Goal: Book appointment/travel/reservation

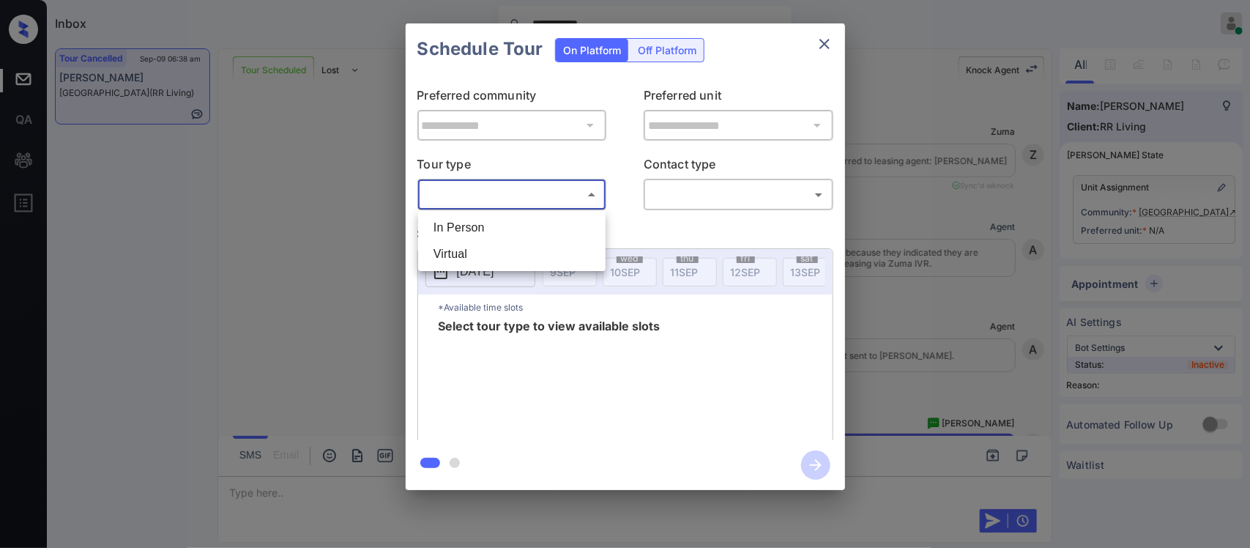
scroll to position [6858, 0]
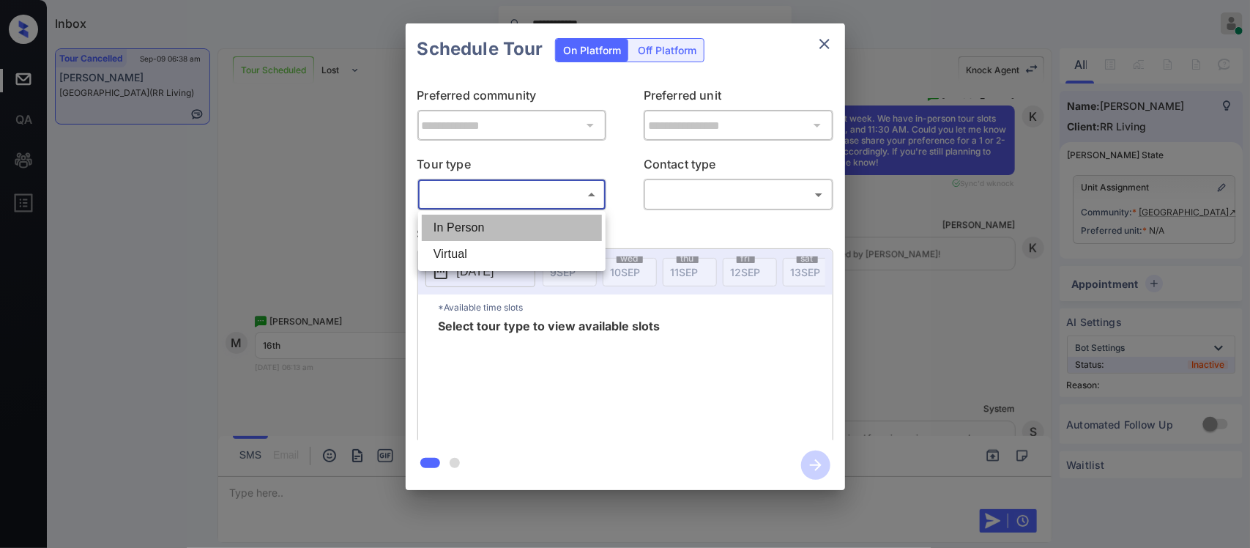
click at [577, 217] on li "In Person" at bounding box center [512, 228] width 180 height 26
type input "********"
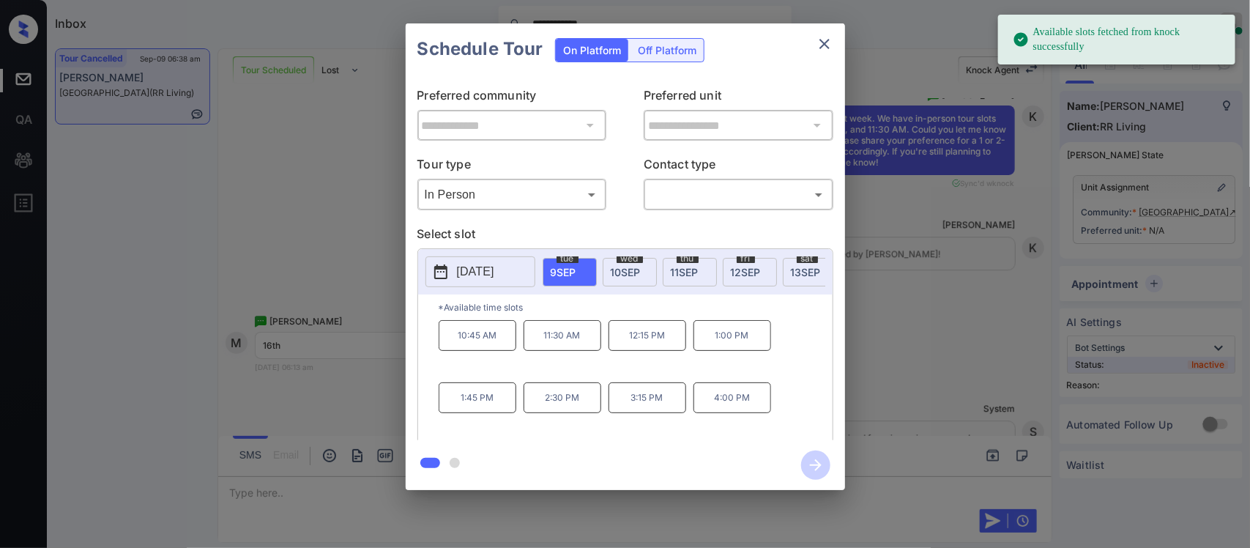
scroll to position [0, 234]
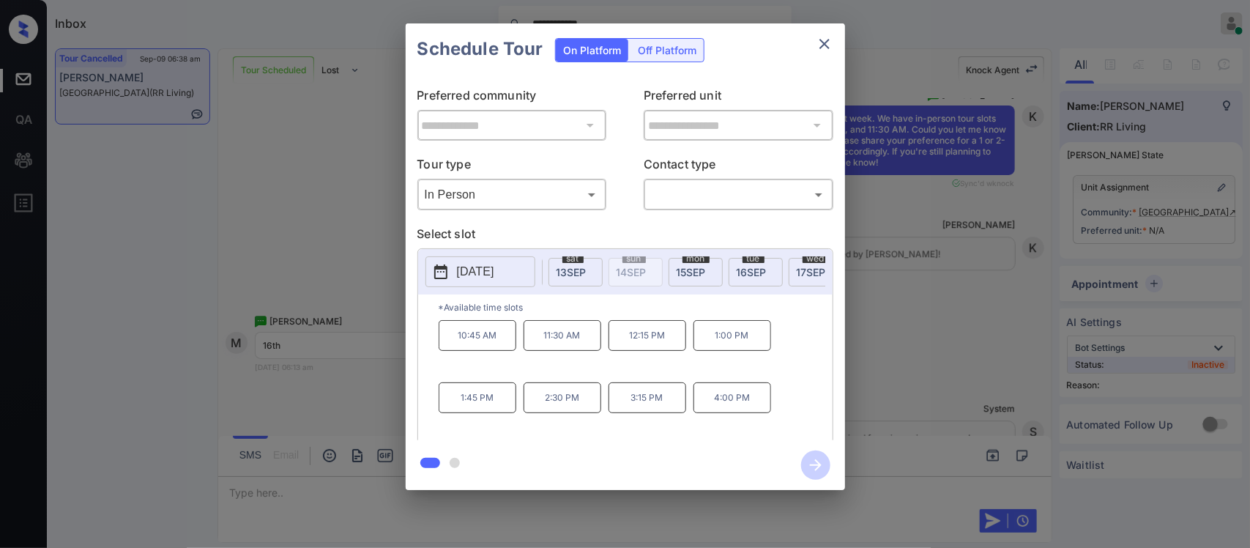
click at [742, 262] on div "tue 16 SEP" at bounding box center [755, 272] width 54 height 29
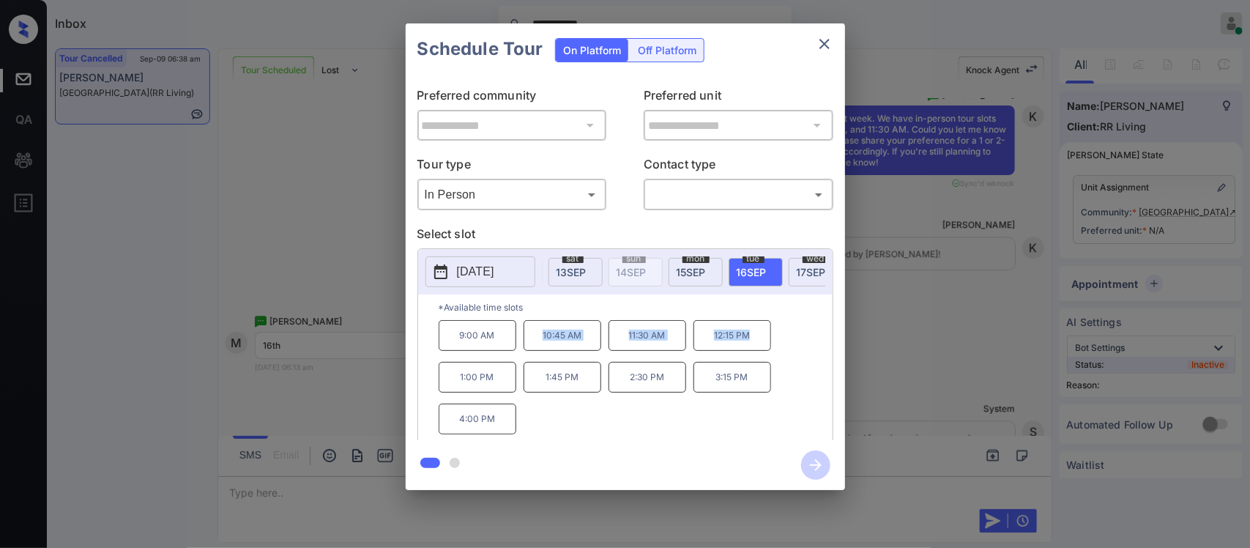
drag, startPoint x: 539, startPoint y: 348, endPoint x: 758, endPoint y: 354, distance: 219.0
click at [758, 354] on div "9:00 AM 10:45 AM 11:30 AM 12:15 PM 1:00 PM 1:45 PM 2:30 PM 3:15 PM 4:00 PM" at bounding box center [636, 378] width 394 height 117
copy div "10:45 AM 11:30 AM 12:15 PM"
click at [994, 441] on div "**********" at bounding box center [625, 256] width 1250 height 513
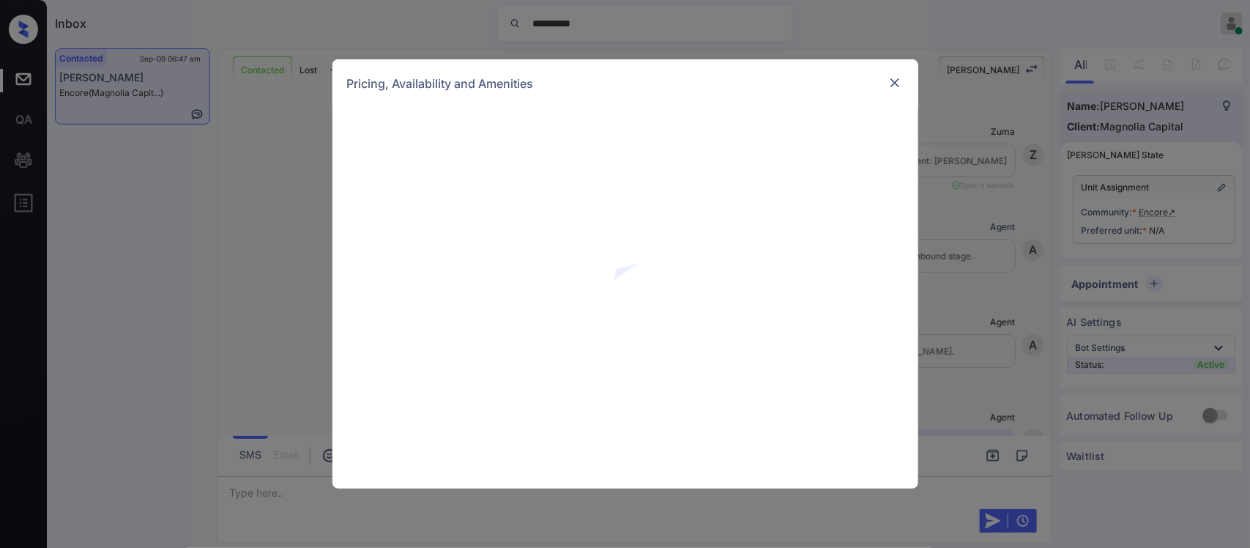
scroll to position [525, 0]
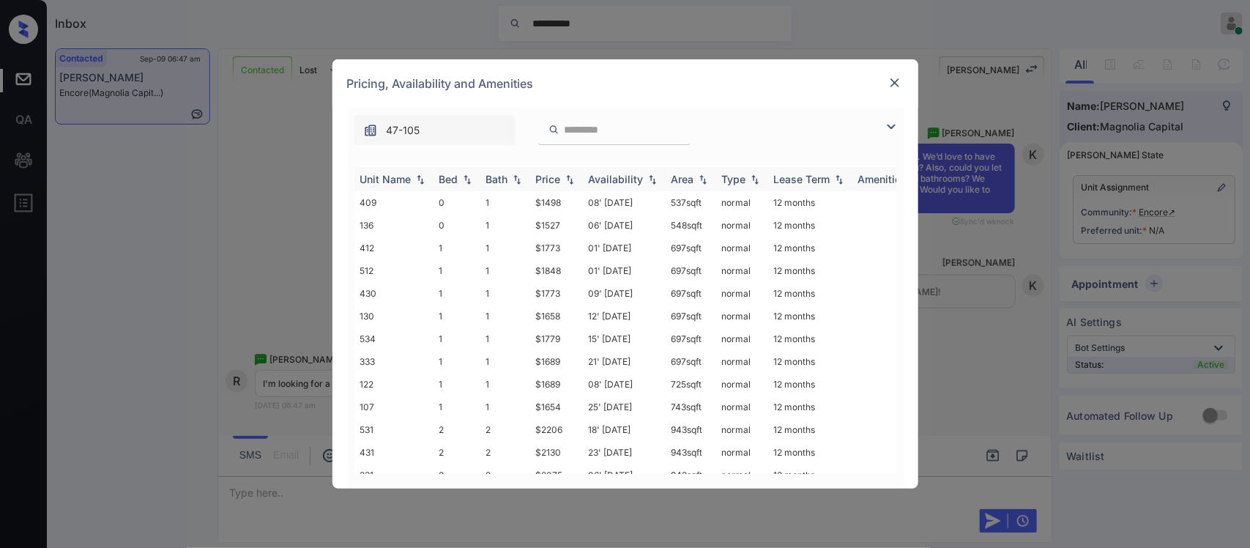
click at [566, 177] on img at bounding box center [569, 179] width 15 height 10
click at [566, 177] on img at bounding box center [569, 179] width 15 height 11
click at [573, 239] on td "$1654" at bounding box center [556, 247] width 53 height 23
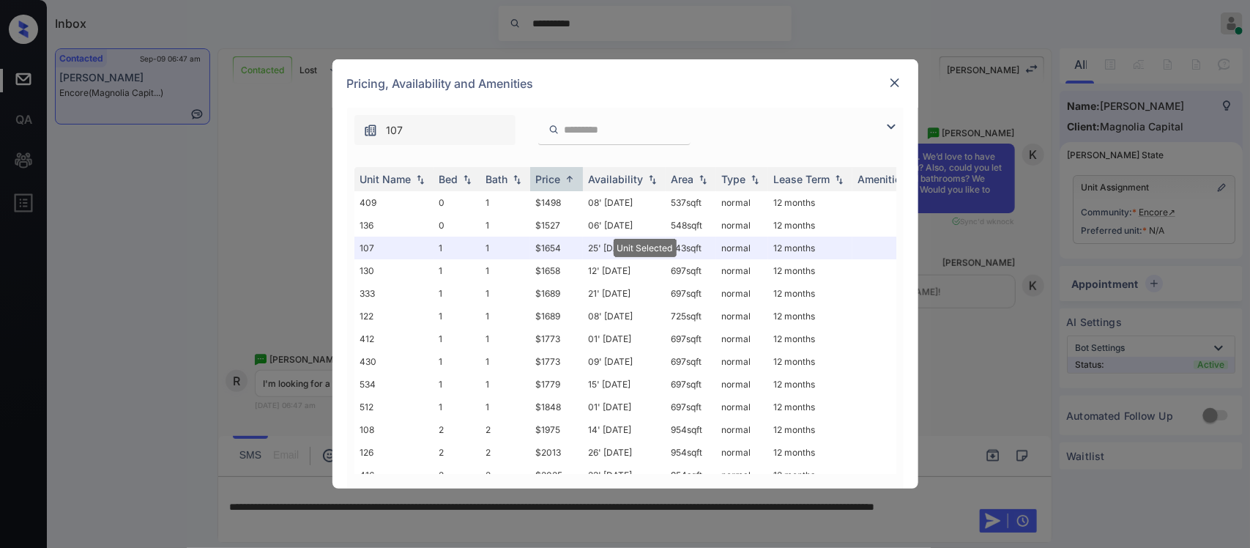
click at [891, 90] on div at bounding box center [895, 83] width 18 height 18
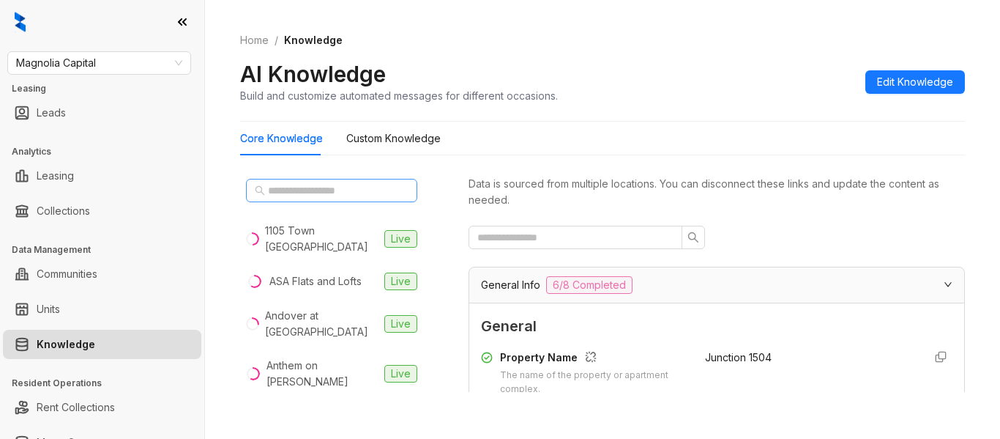
click at [340, 198] on span at bounding box center [331, 190] width 171 height 23
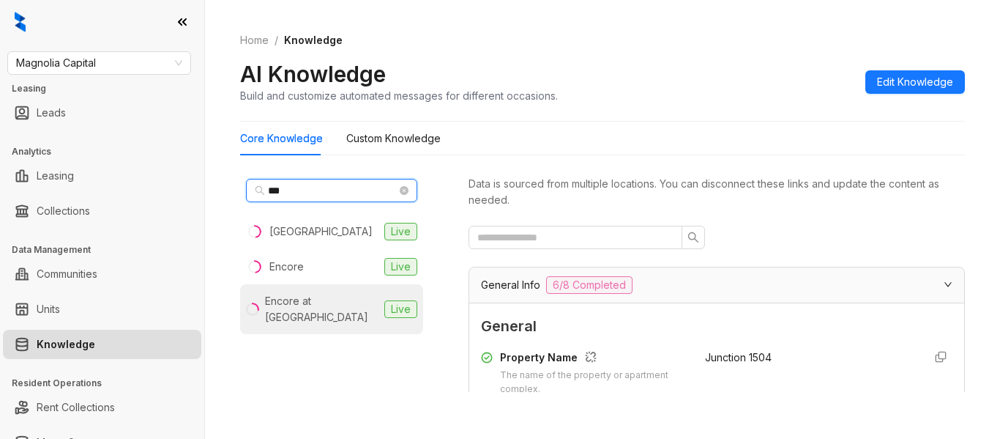
type input "***"
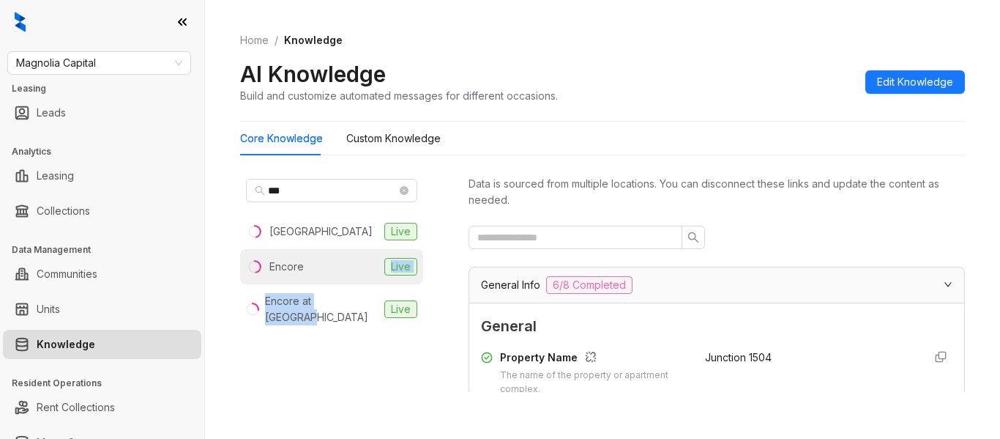
drag, startPoint x: 355, startPoint y: 301, endPoint x: 388, endPoint y: 277, distance: 40.9
click at [388, 277] on ul "Cadence Union Station Live Encore Live Encore at Forest Park Live" at bounding box center [331, 274] width 183 height 120
click at [388, 275] on span "Live" at bounding box center [400, 267] width 33 height 18
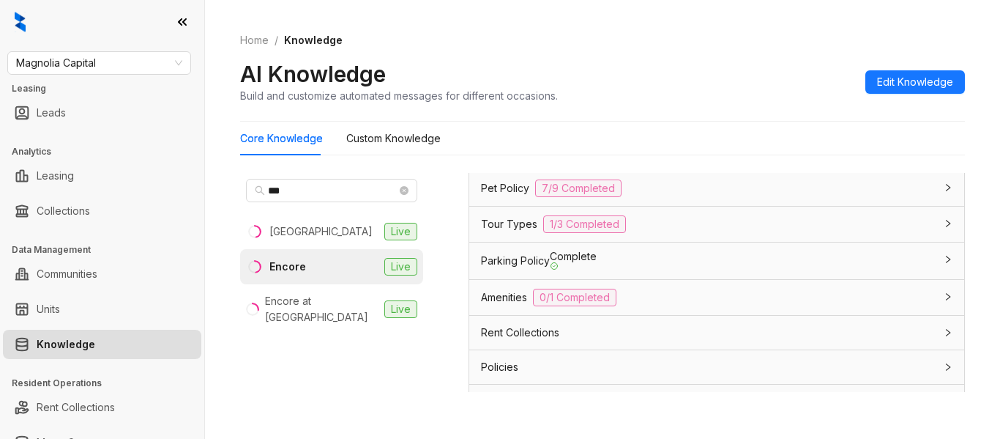
scroll to position [1324, 0]
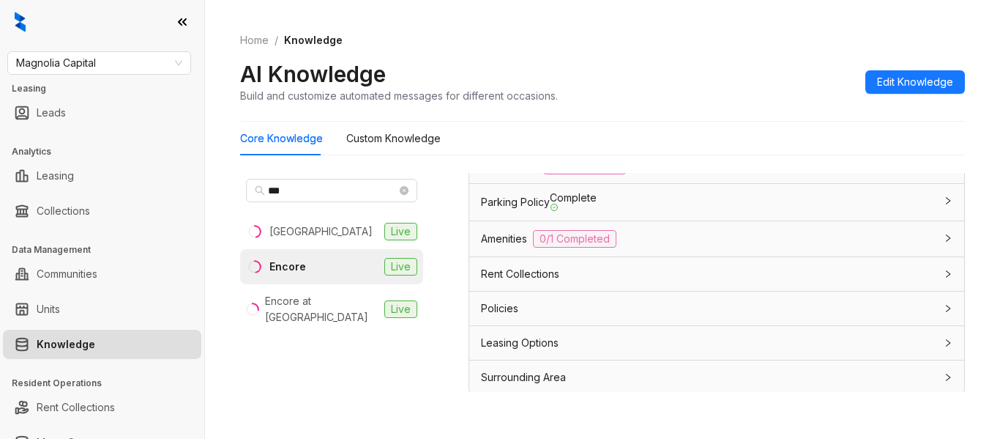
click at [868, 343] on div "Leasing Options" at bounding box center [708, 343] width 454 height 16
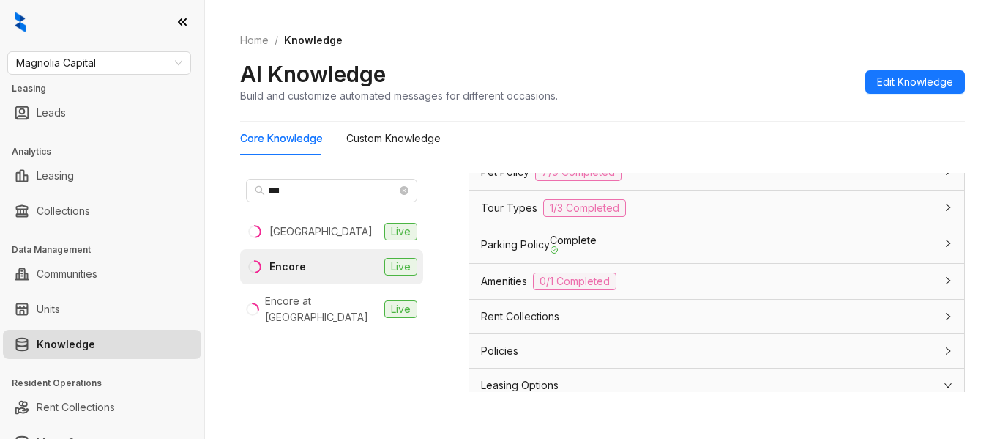
scroll to position [1289, 0]
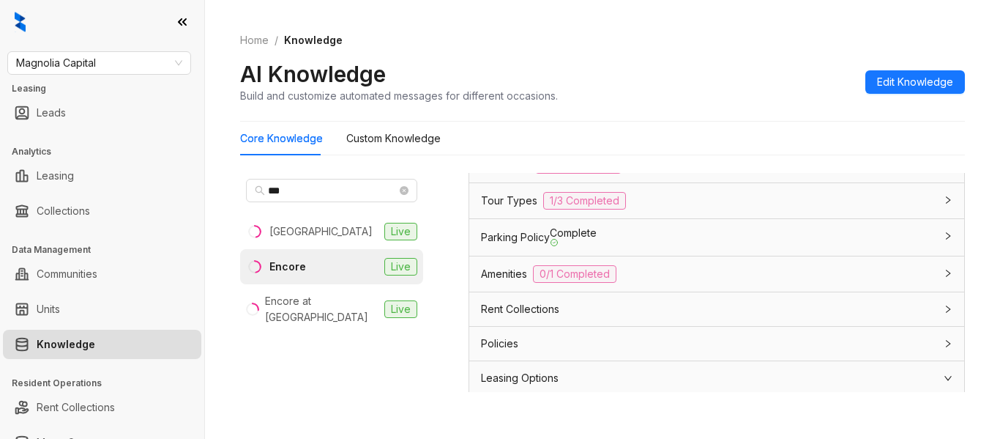
click at [887, 335] on div "Policies" at bounding box center [708, 343] width 454 height 16
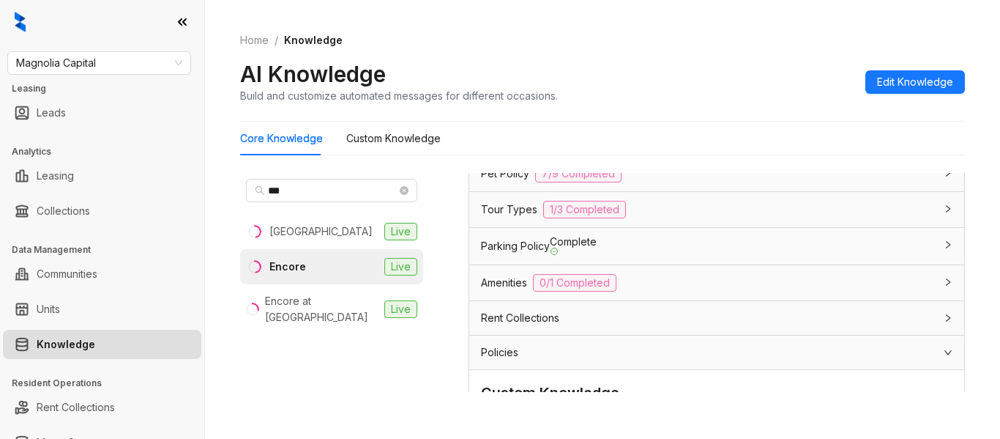
scroll to position [1270, 0]
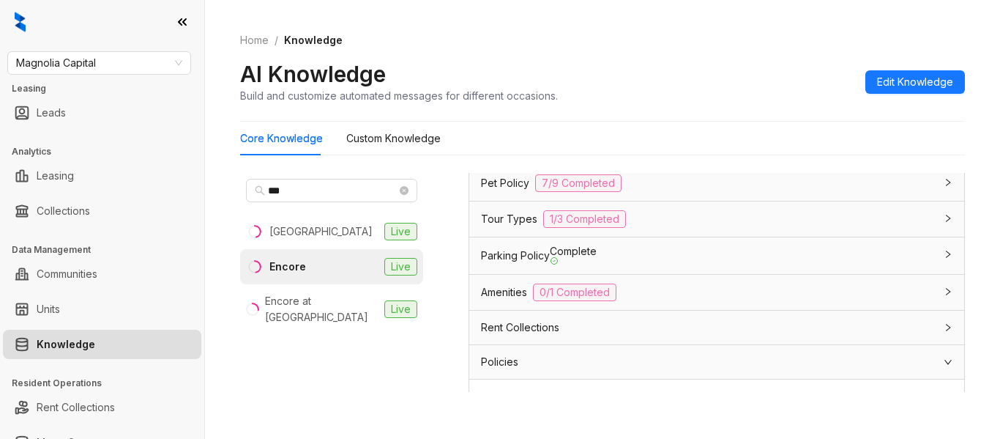
click at [866, 348] on div "Policies" at bounding box center [716, 362] width 495 height 34
click at [879, 321] on div "Rent Collections" at bounding box center [708, 327] width 454 height 16
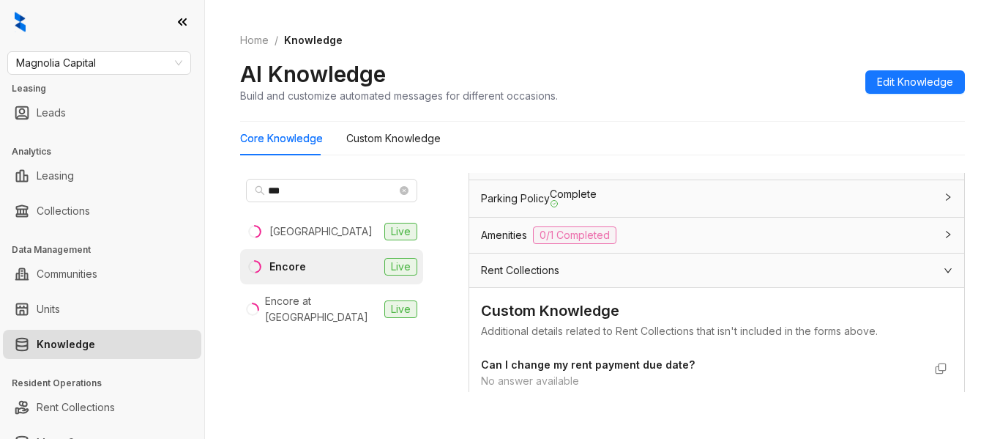
scroll to position [1205, 0]
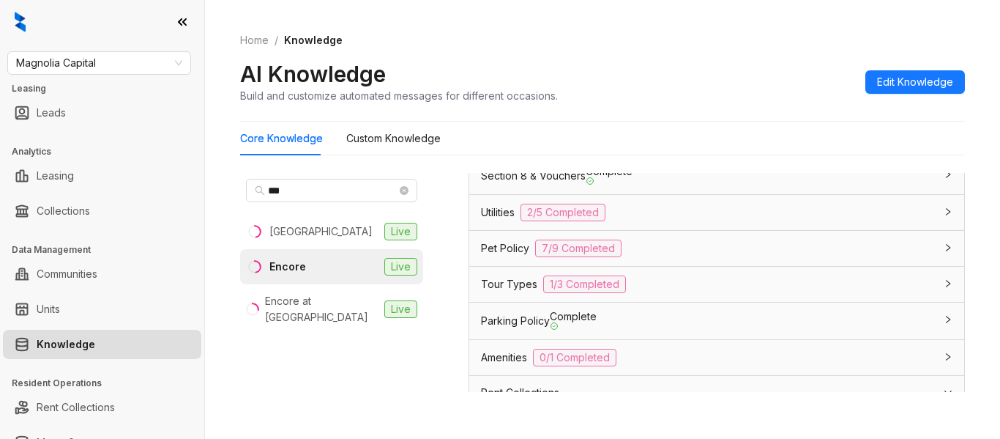
click at [782, 376] on div "Rent Collections" at bounding box center [716, 393] width 495 height 34
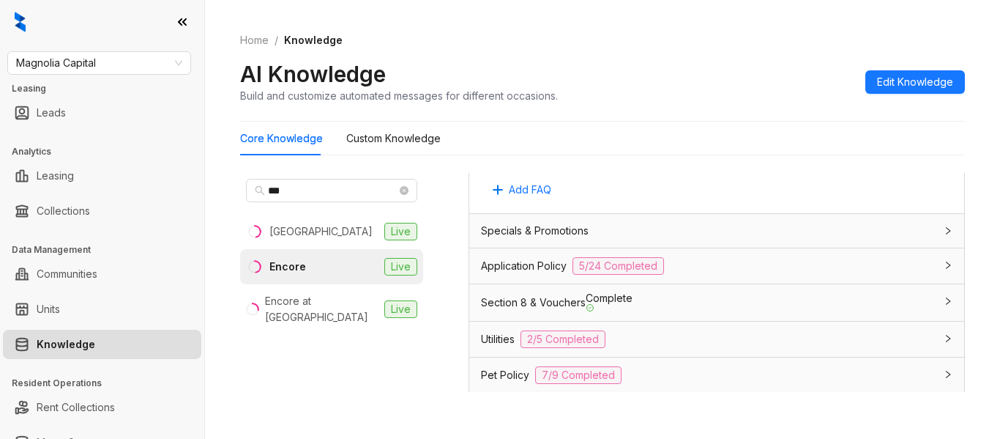
scroll to position [1036, 0]
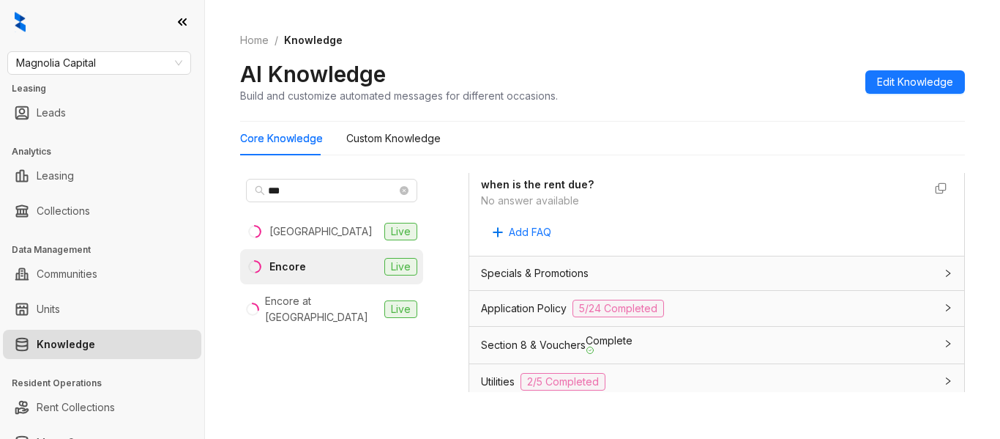
click at [863, 291] on div "Application Policy 5/24 Completed" at bounding box center [716, 308] width 495 height 35
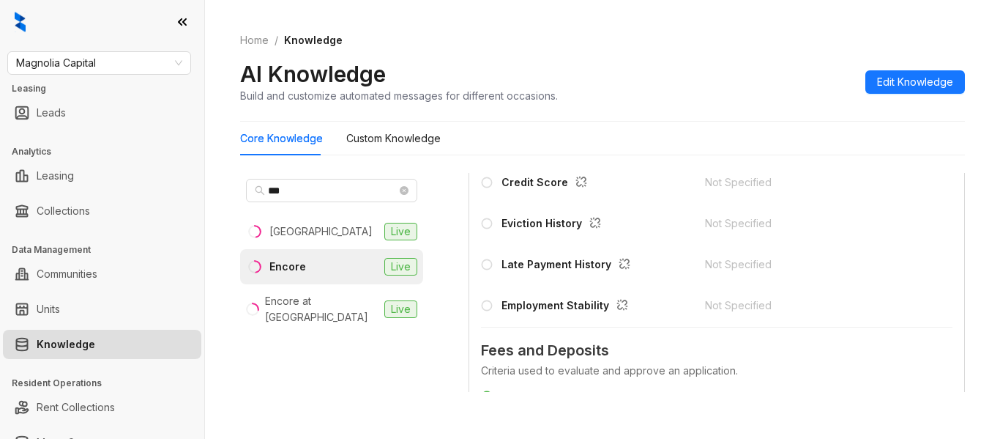
scroll to position [1561, 0]
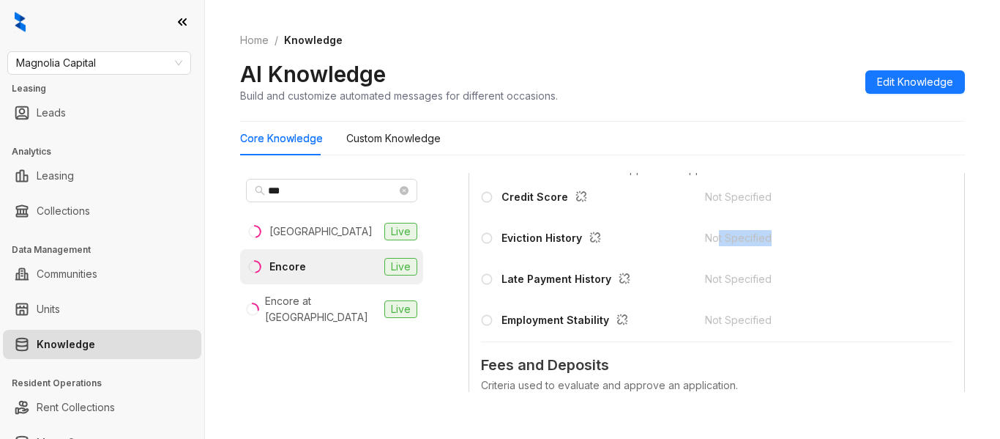
drag, startPoint x: 700, startPoint y: 277, endPoint x: 773, endPoint y: 277, distance: 73.2
click at [773, 246] on div "Not Specified" at bounding box center [808, 238] width 206 height 16
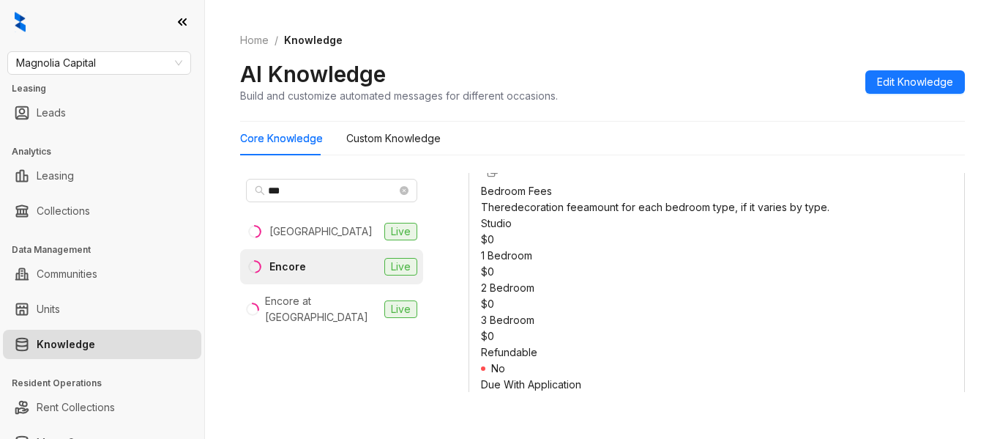
scroll to position [2676, 0]
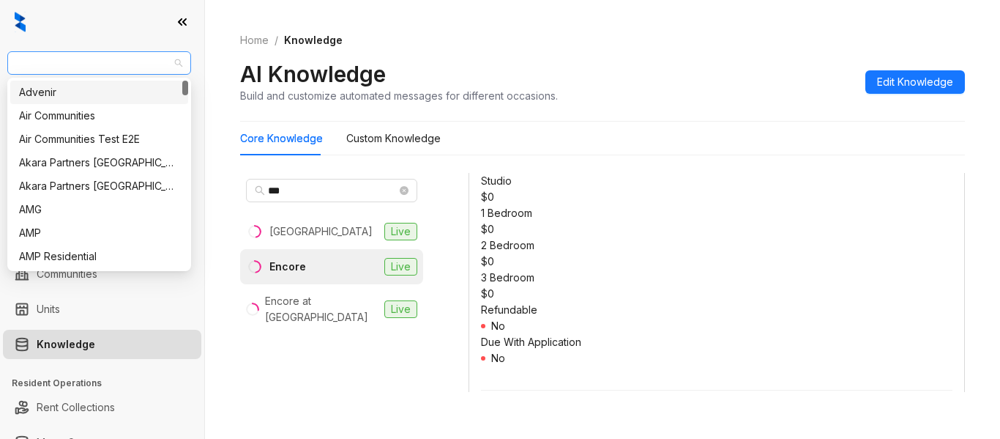
click at [124, 65] on span "Magnolia Capital" at bounding box center [99, 63] width 166 height 22
type input "**"
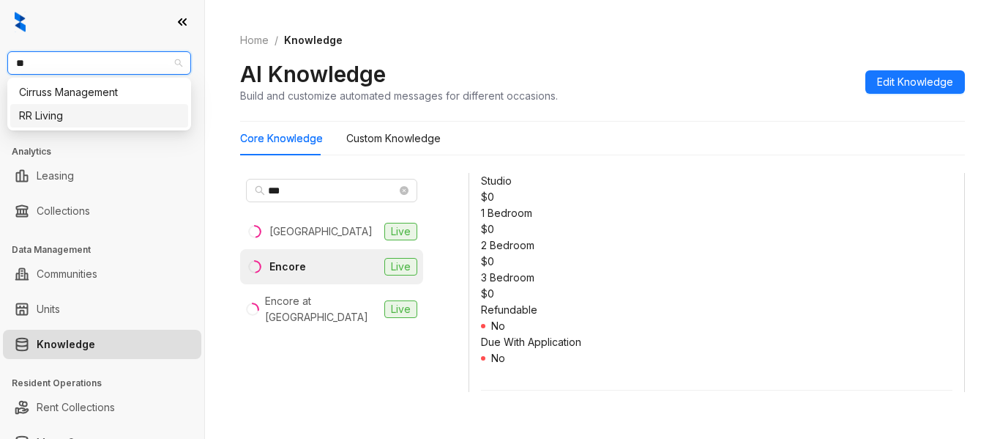
click at [119, 114] on div "RR Living" at bounding box center [99, 116] width 160 height 16
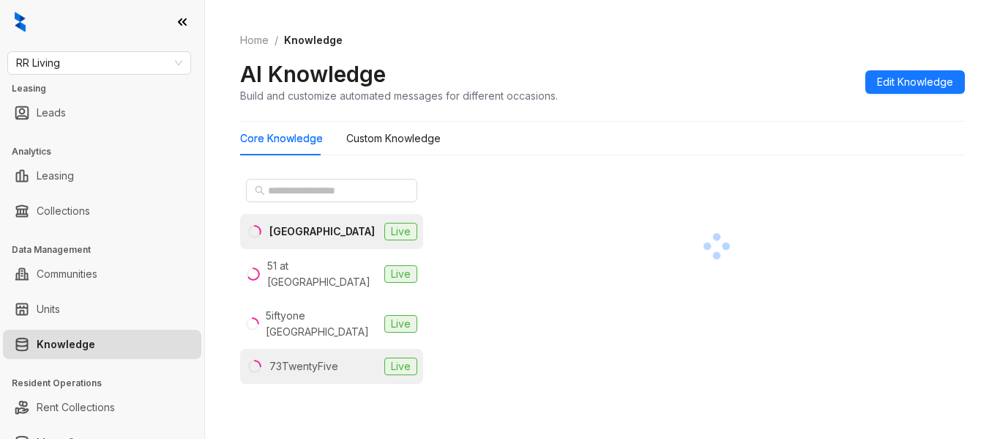
click at [321, 348] on li "73TwentyFive Live" at bounding box center [331, 365] width 183 height 35
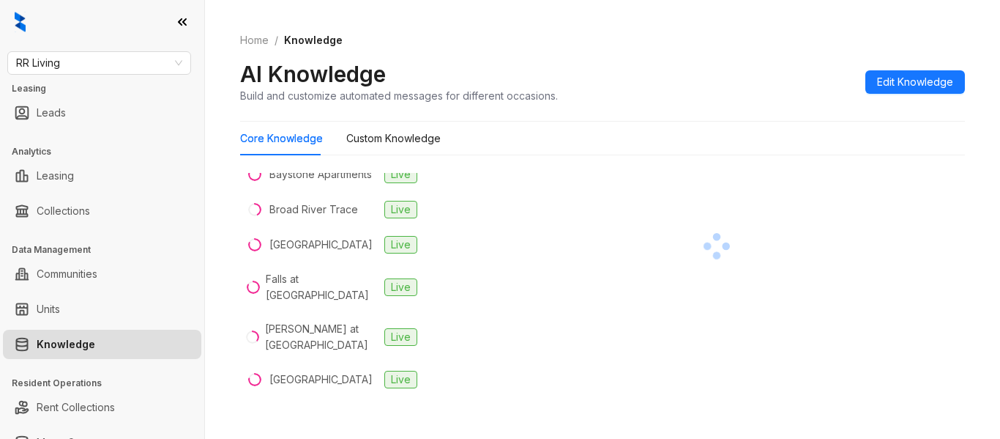
scroll to position [573, 0]
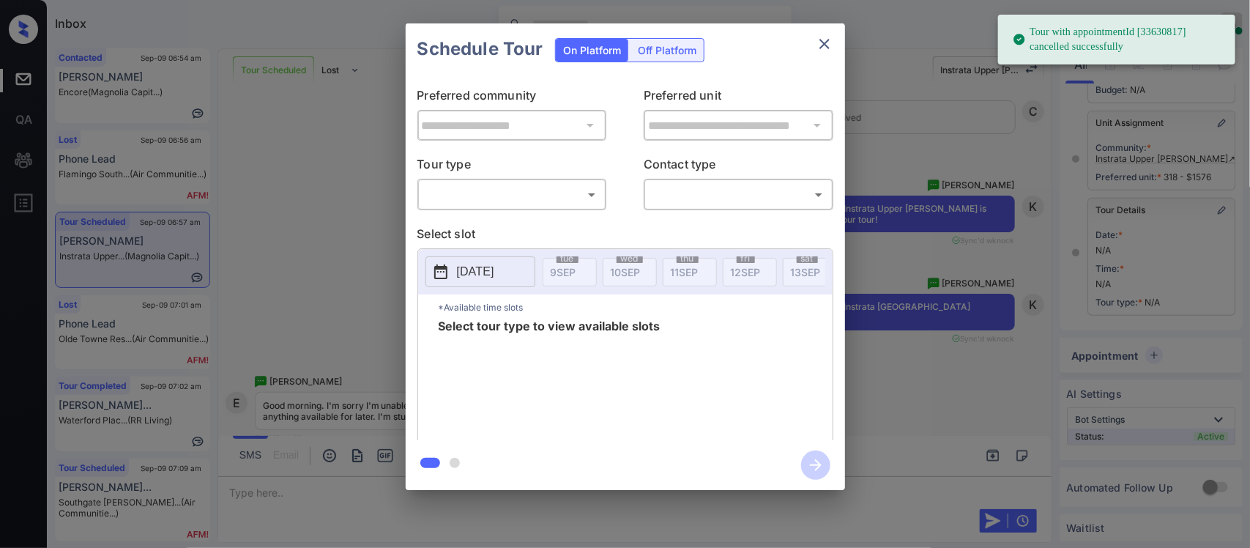
scroll to position [192, 0]
click at [536, 193] on body "Tour with appointmentId [33630817] cancelled successfully Inbox [PERSON_NAME] O…" at bounding box center [625, 274] width 1250 height 548
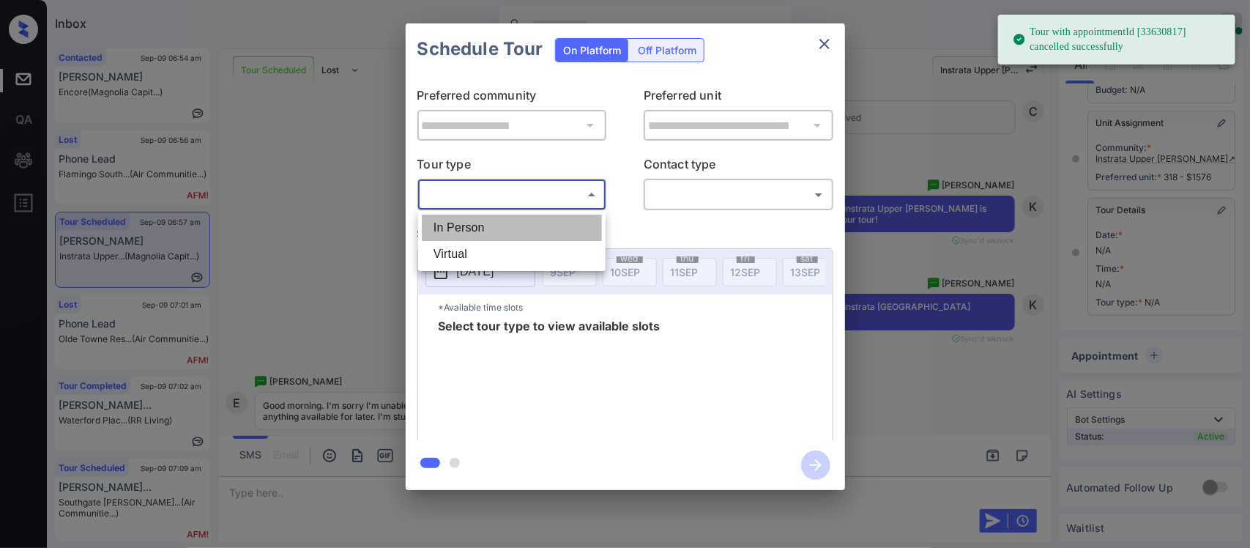
click at [529, 221] on li "In Person" at bounding box center [512, 228] width 180 height 26
type input "********"
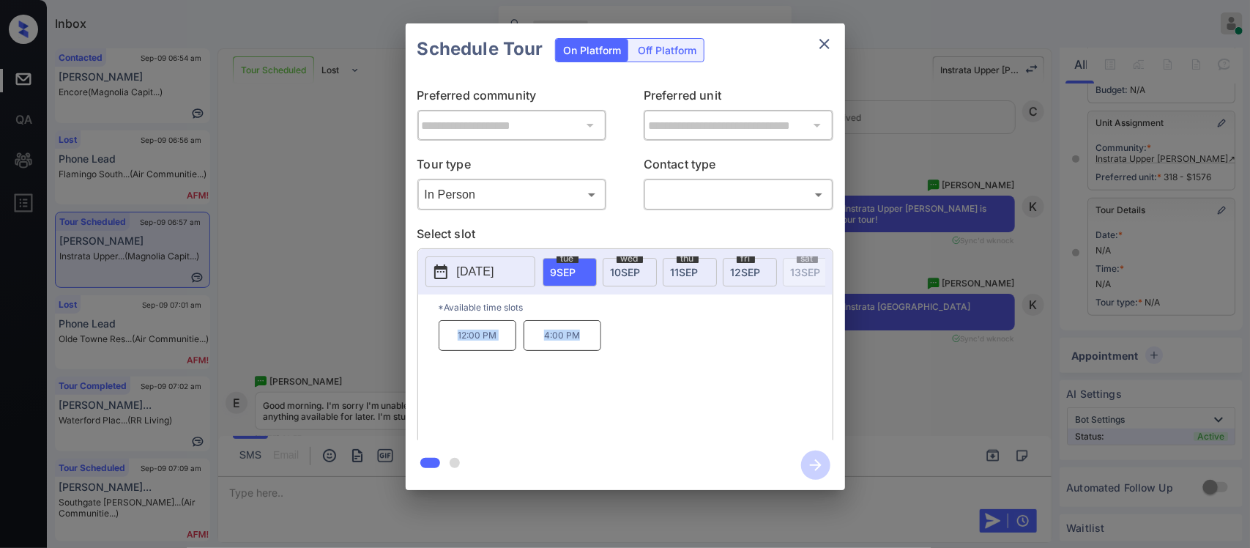
drag, startPoint x: 455, startPoint y: 355, endPoint x: 610, endPoint y: 337, distance: 155.6
click at [610, 337] on div "12:00 PM 4:00 PM" at bounding box center [636, 378] width 394 height 117
copy div "12:00 PM 4:00 PM"
click at [1033, 392] on div "**********" at bounding box center [625, 256] width 1250 height 513
